Goal: Transaction & Acquisition: Obtain resource

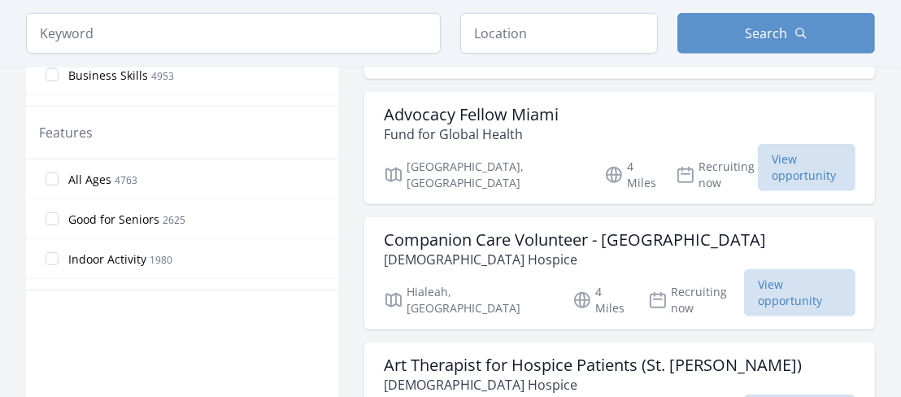
scroll to position [840, 0]
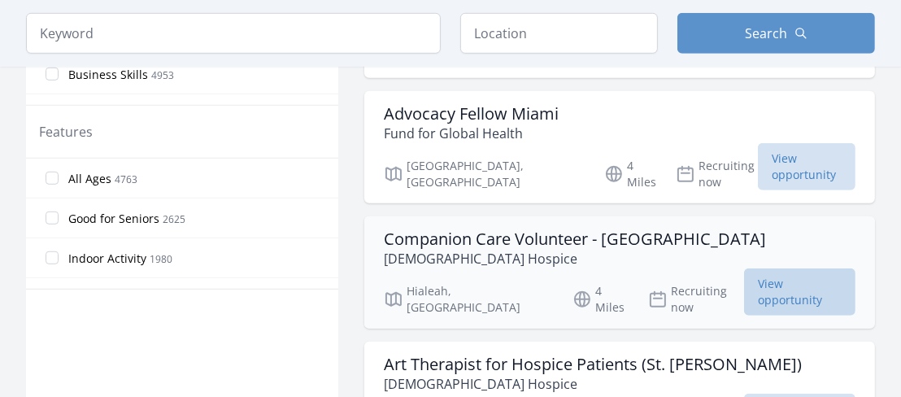
click at [803, 280] on span "View opportunity" at bounding box center [799, 291] width 111 height 47
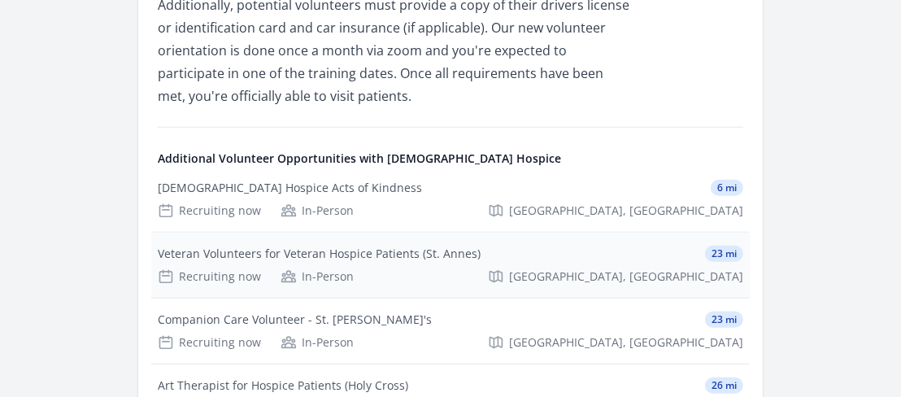
scroll to position [976, 0]
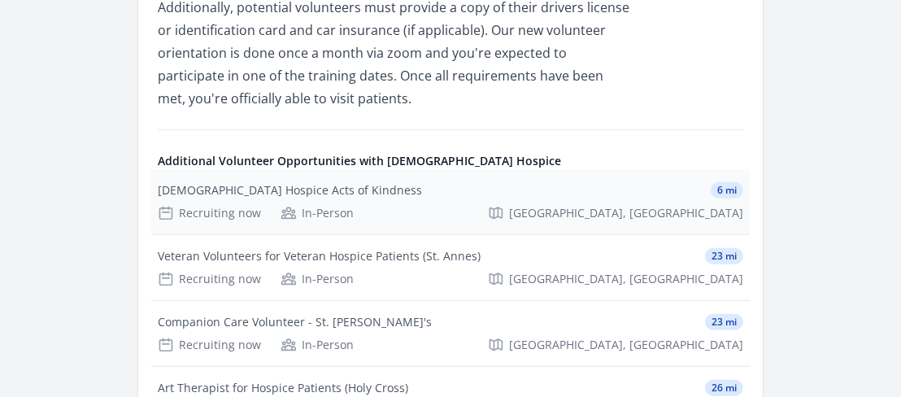
click at [324, 185] on div "[DEMOGRAPHIC_DATA] Hospice Acts of Kindness" at bounding box center [290, 190] width 264 height 16
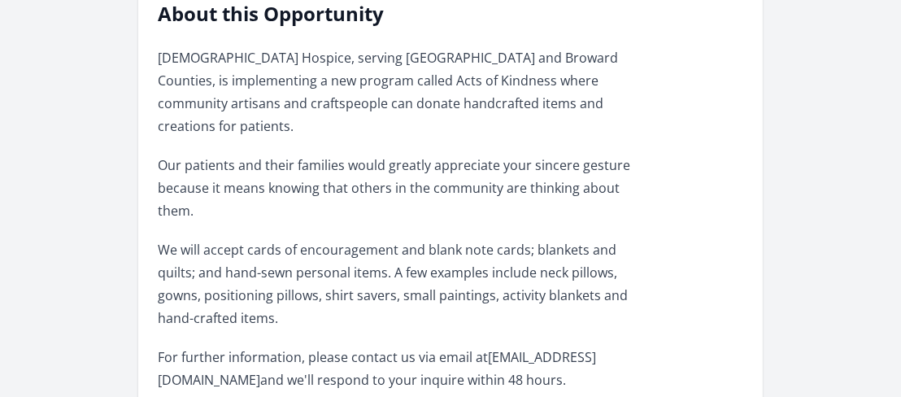
scroll to position [488, 0]
